Goal: Information Seeking & Learning: Understand process/instructions

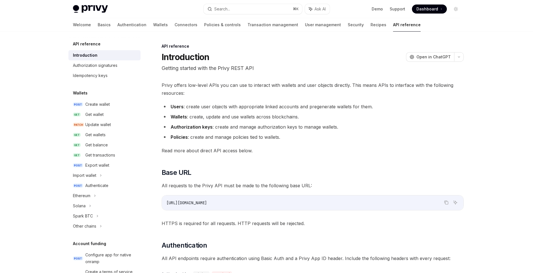
scroll to position [34, 0]
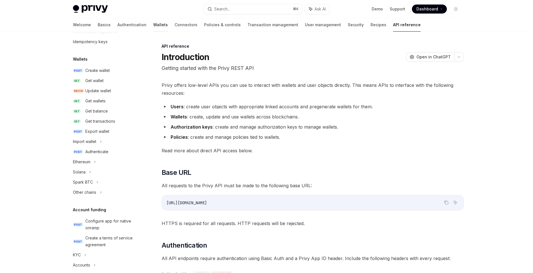
click at [153, 32] on link "Wallets" at bounding box center [160, 25] width 15 height 14
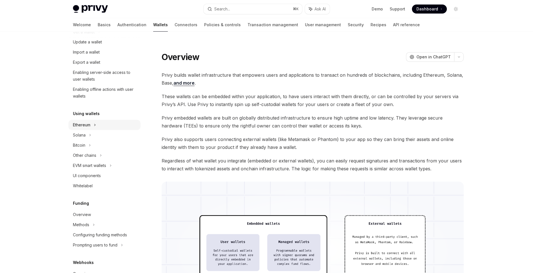
scroll to position [68, 0]
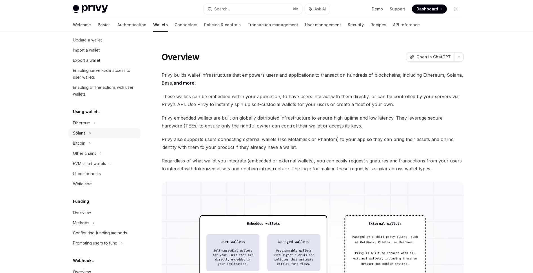
click at [68, 35] on div "Solana" at bounding box center [104, 30] width 72 height 10
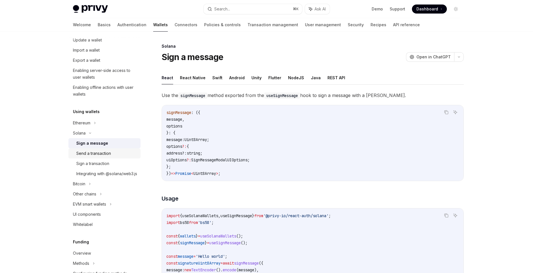
click at [76, 157] on div "Send a transaction" at bounding box center [106, 153] width 61 height 7
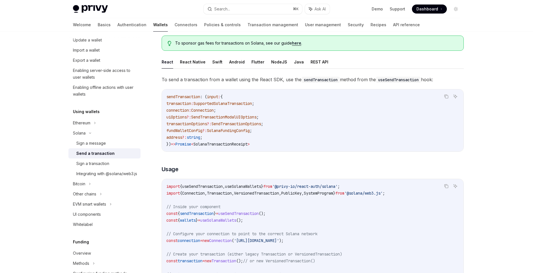
scroll to position [34, 0]
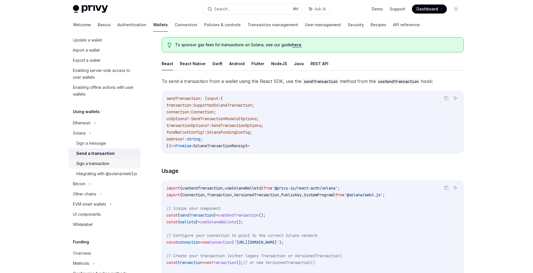
click at [76, 167] on div "Sign a transaction" at bounding box center [92, 163] width 33 height 7
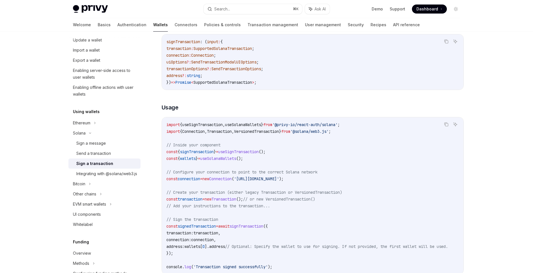
scroll to position [101, 0]
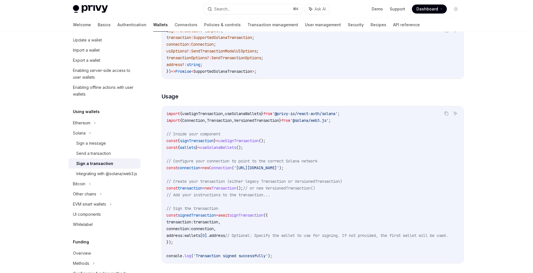
click at [184, 143] on span "signTransaction" at bounding box center [197, 140] width 34 height 5
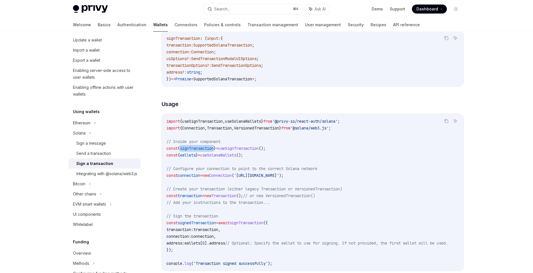
scroll to position [73, 0]
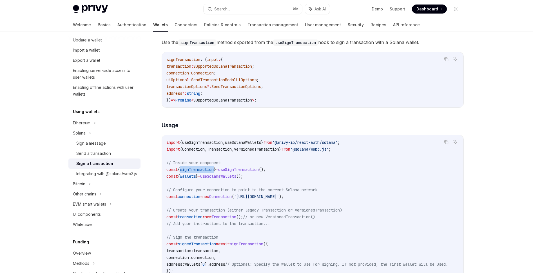
click at [277, 31] on button "NodeJS" at bounding box center [279, 24] width 16 height 13
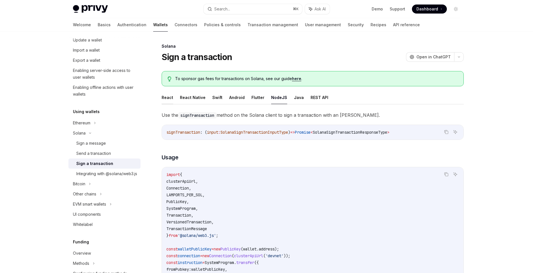
click at [162, 104] on button "React" at bounding box center [168, 97] width 12 height 13
type textarea "*"
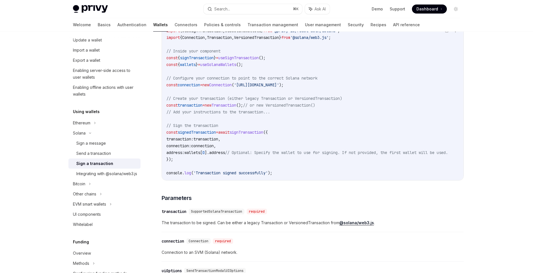
scroll to position [5, 0]
